Goal: Task Accomplishment & Management: Manage account settings

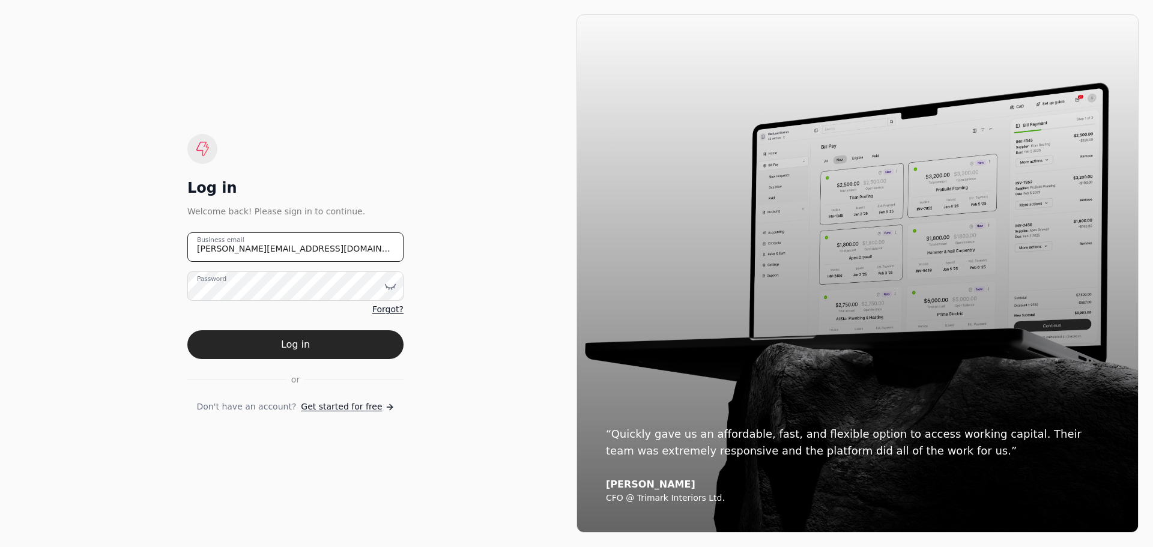
drag, startPoint x: 310, startPoint y: 250, endPoint x: 136, endPoint y: 247, distance: 174.7
click at [136, 247] on div "Log in Welcome back! Please sign in to continue. [PERSON_NAME][EMAIL_ADDRESS][D…" at bounding box center [295, 273] width 562 height 518
type email "[EMAIL_ADDRESS][DOMAIN_NAME]"
click at [393, 289] on icon at bounding box center [390, 286] width 12 height 12
drag, startPoint x: 488, startPoint y: 346, endPoint x: 465, endPoint y: 349, distance: 23.0
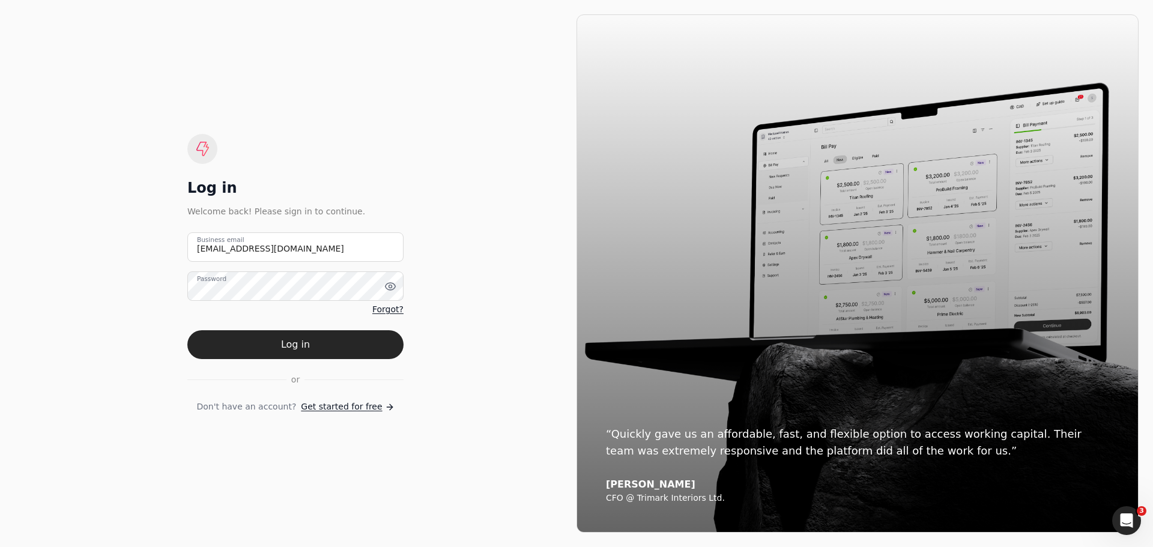
click at [486, 348] on div "Log in Welcome back! Please sign in to continue. [EMAIL_ADDRESS][DOMAIN_NAME] B…" at bounding box center [295, 273] width 562 height 518
click at [306, 348] on button "Log in" at bounding box center [295, 344] width 216 height 29
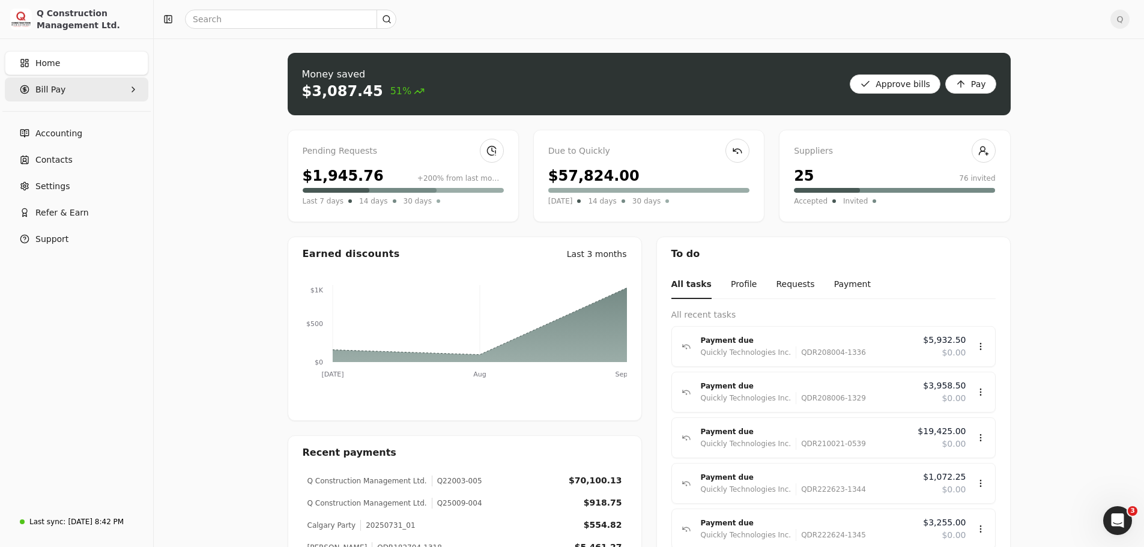
click at [131, 88] on icon "button" at bounding box center [133, 90] width 10 height 10
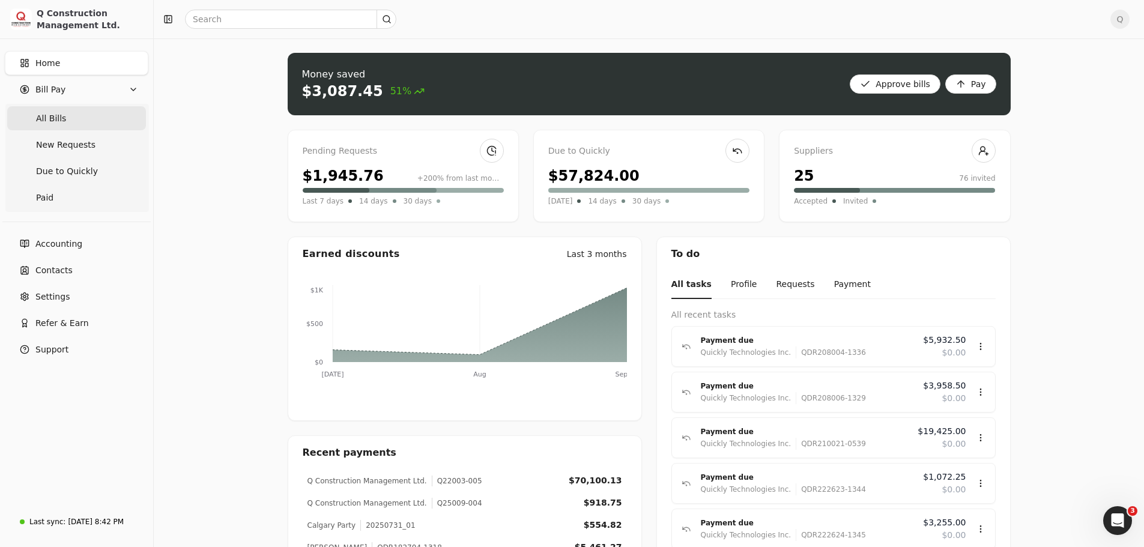
click at [80, 115] on Bills "All Bills" at bounding box center [76, 118] width 139 height 24
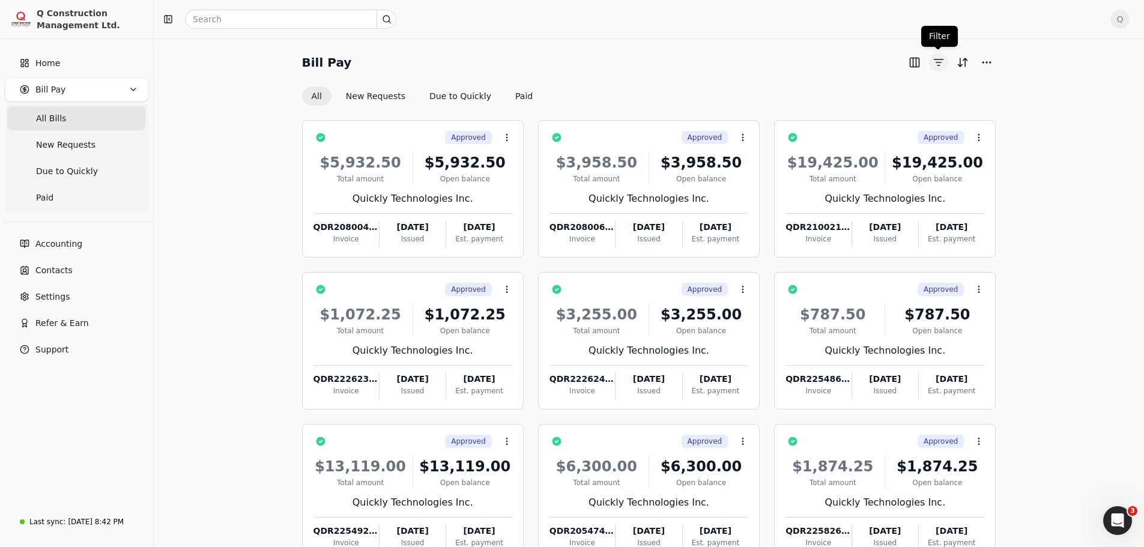
click at [937, 65] on button "button" at bounding box center [938, 62] width 19 height 19
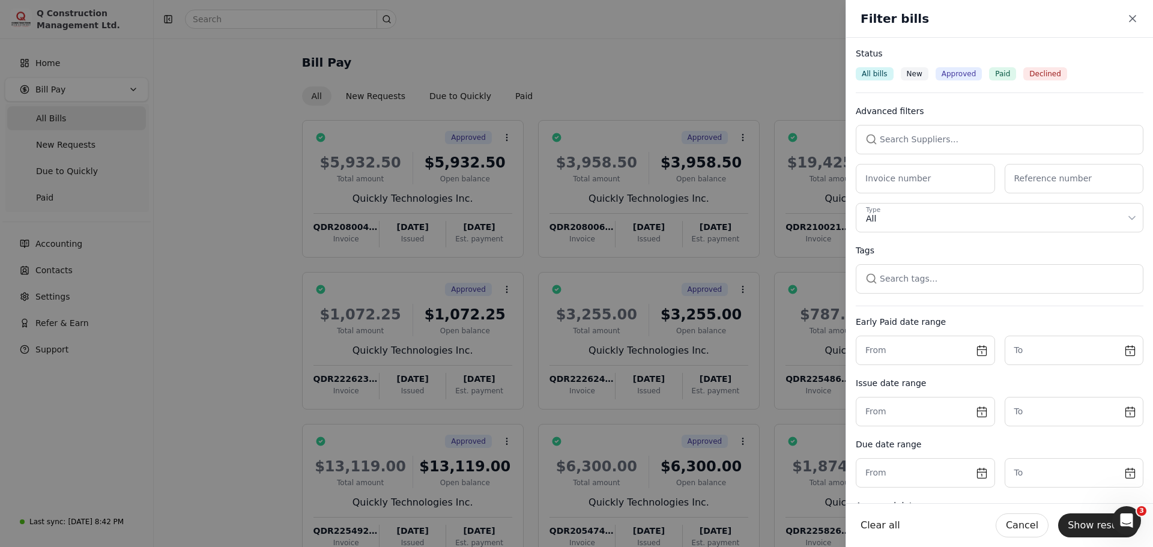
click at [901, 142] on button "button" at bounding box center [999, 139] width 288 height 29
type input "hatworth"
drag, startPoint x: 926, startPoint y: 145, endPoint x: 872, endPoint y: 143, distance: 54.1
click at [872, 143] on button "button" at bounding box center [999, 139] width 288 height 29
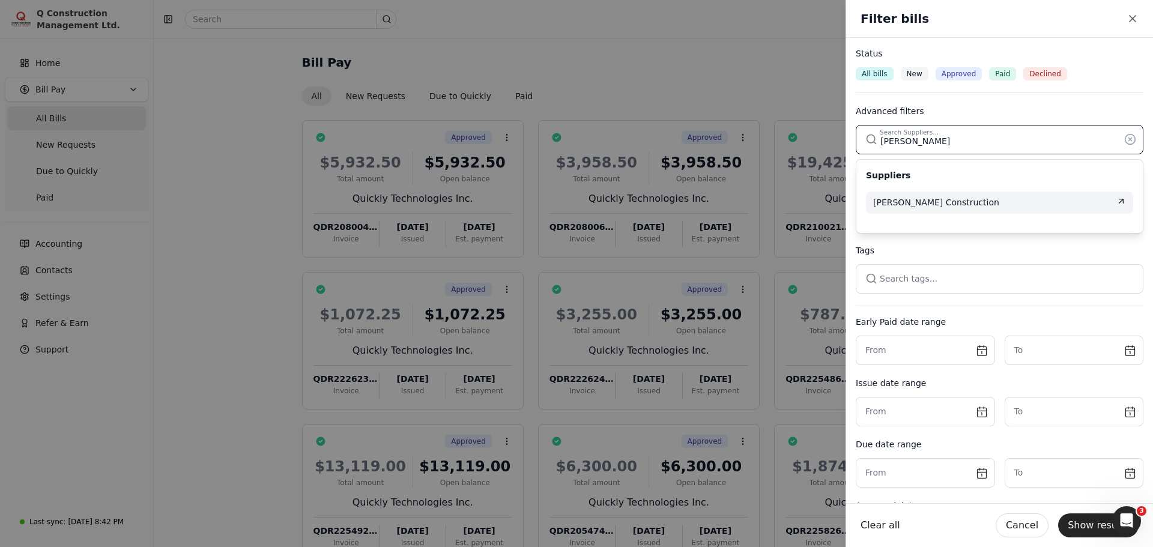
type input "[PERSON_NAME]"
click at [931, 202] on span "[PERSON_NAME] Construction" at bounding box center [936, 202] width 126 height 13
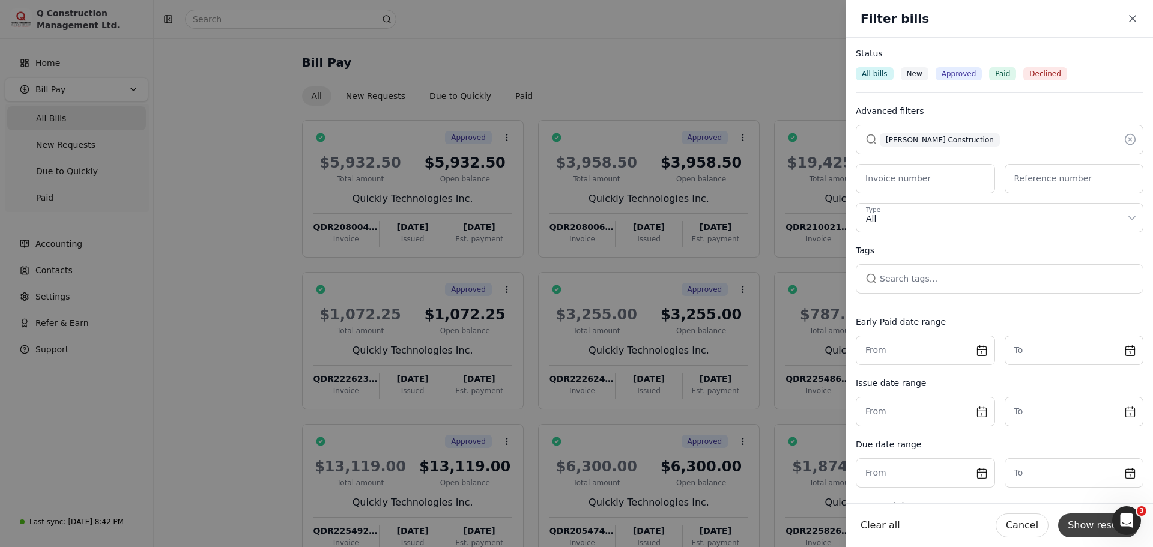
click at [1090, 517] on button "Show results" at bounding box center [1098, 525] width 80 height 24
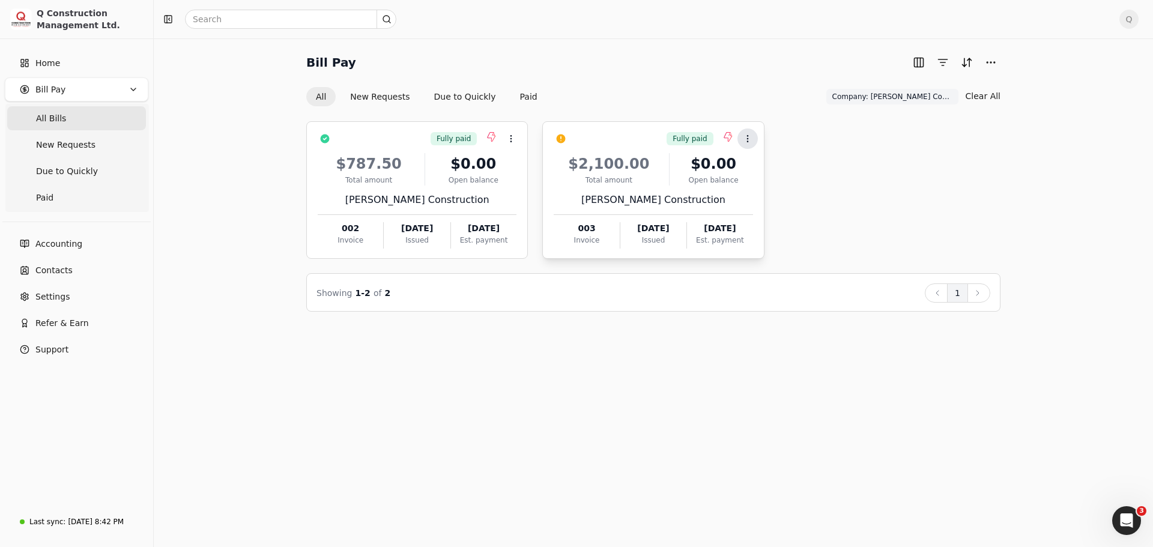
click at [748, 143] on button "Context Menu Button" at bounding box center [747, 138] width 20 height 20
click at [768, 199] on span "Push vendor swap" at bounding box center [793, 196] width 76 height 13
click at [1128, 19] on span "Q" at bounding box center [1128, 19] width 19 height 19
click at [1043, 95] on span "Sign Out" at bounding box center [1046, 101] width 36 height 13
